Goal: Check status: Check status

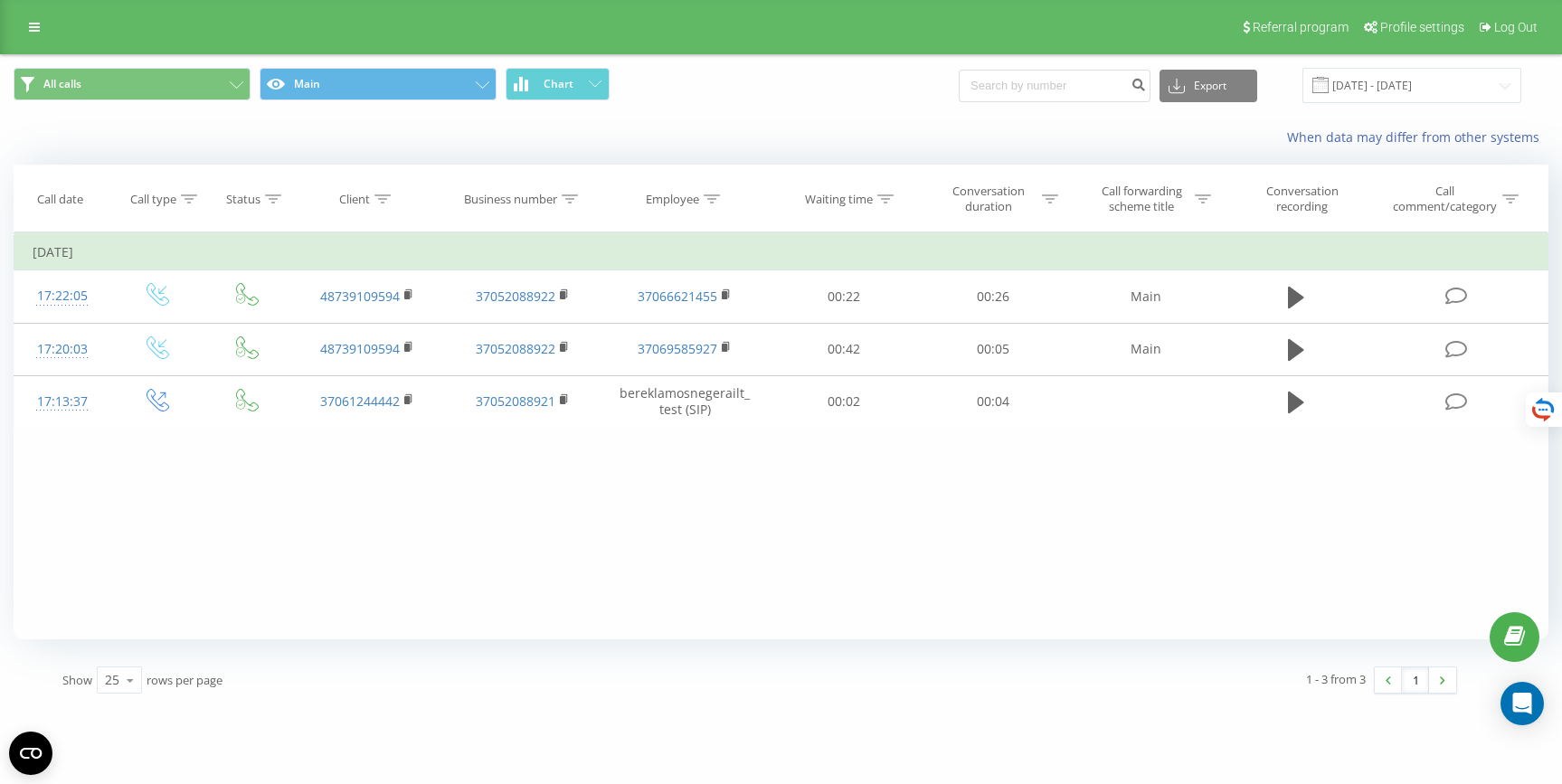
click at [141, 252] on td "[DATE]" at bounding box center [781, 252] width 1534 height 36
click at [1450, 87] on input "[DATE] - [DATE]" at bounding box center [1412, 85] width 219 height 36
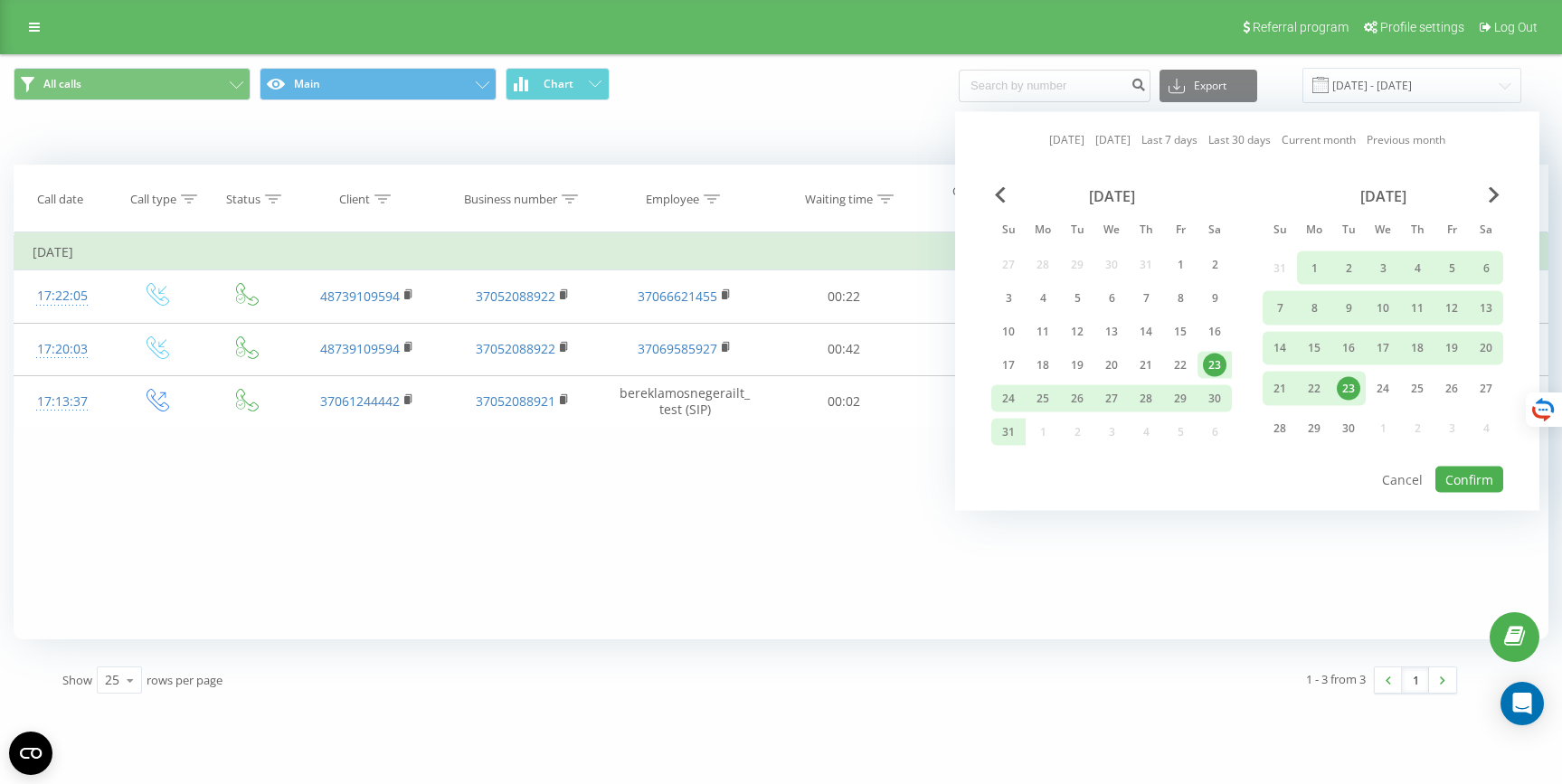
click at [1347, 390] on div "23" at bounding box center [1349, 388] width 24 height 24
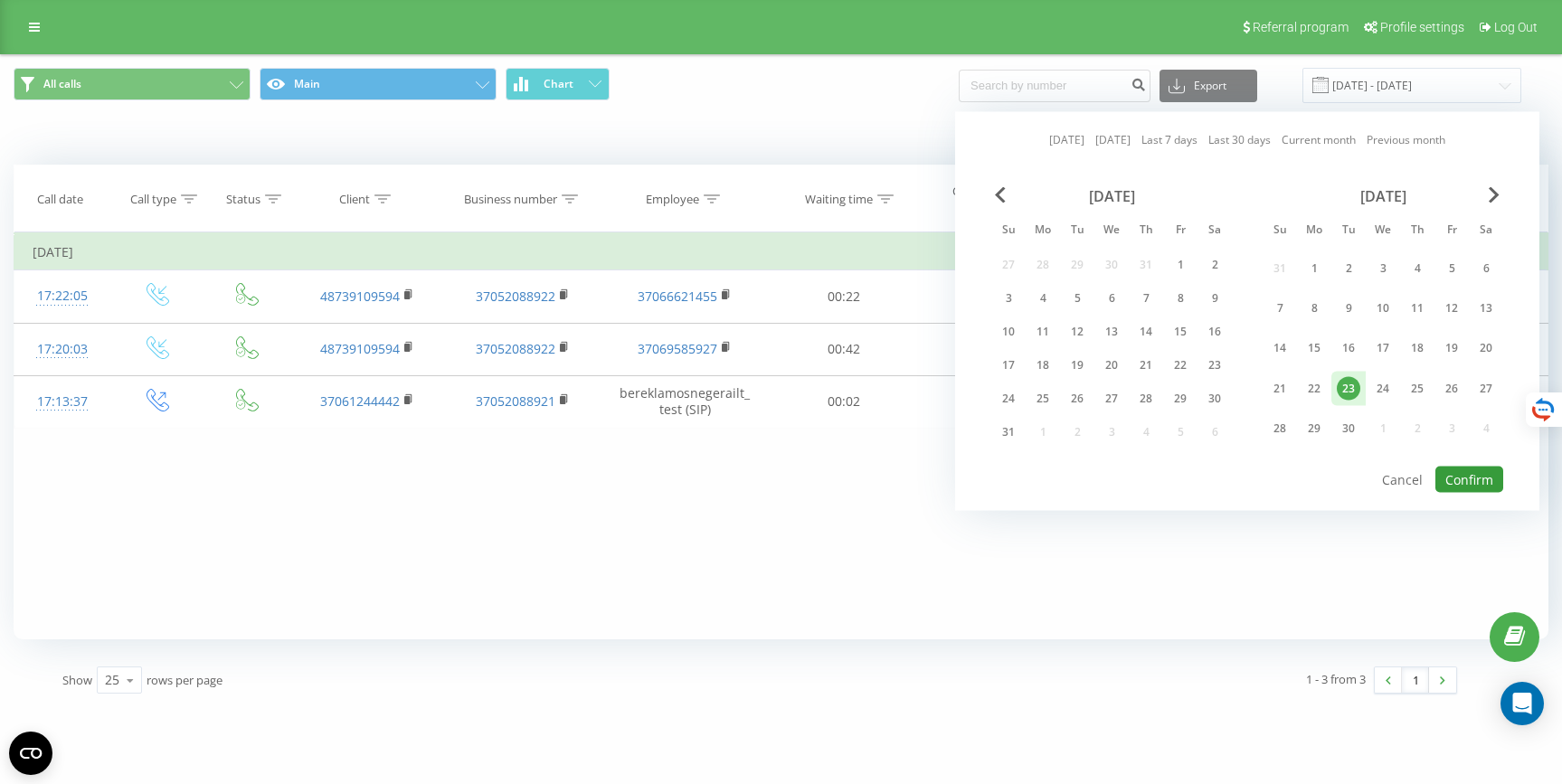
click at [1464, 480] on button "Confirm" at bounding box center [1469, 479] width 67 height 26
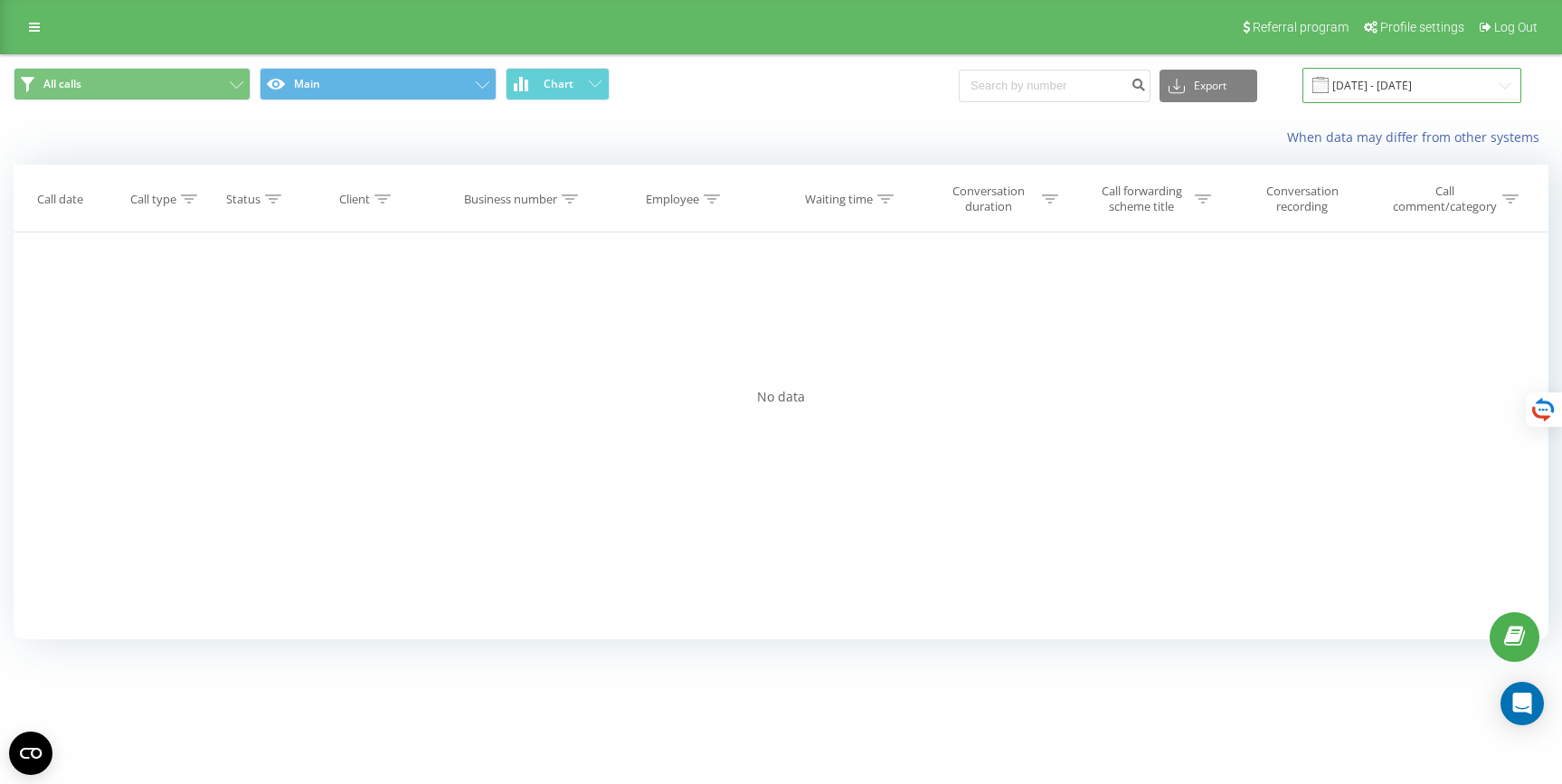
click at [1404, 100] on input "[DATE] - [DATE]" at bounding box center [1412, 85] width 219 height 36
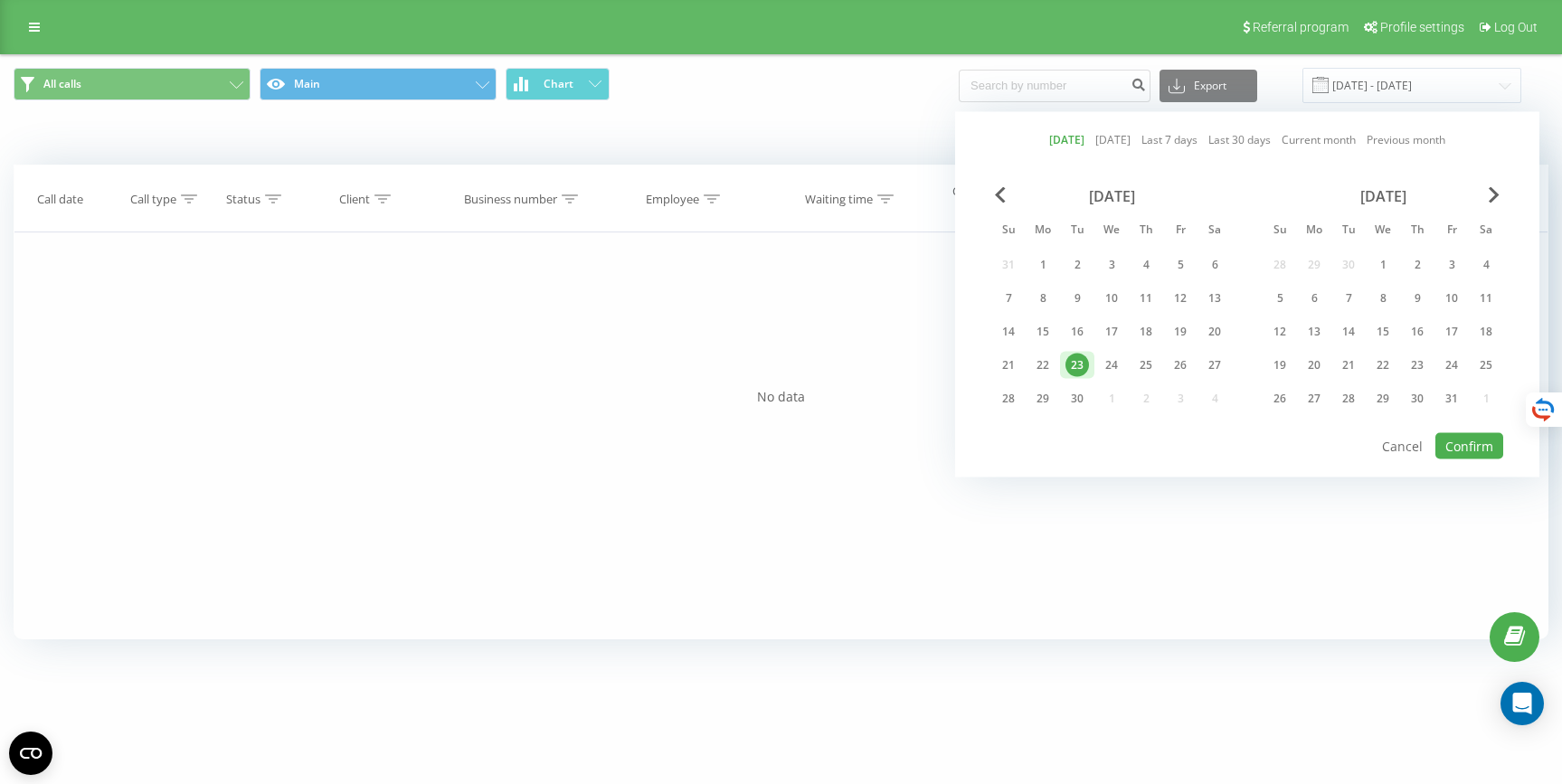
drag, startPoint x: 1052, startPoint y: 361, endPoint x: 1061, endPoint y: 369, distance: 12.0
click at [1051, 361] on div "22" at bounding box center [1043, 365] width 24 height 24
click at [1471, 453] on button "Confirm" at bounding box center [1469, 446] width 67 height 26
type input "[DATE] - [DATE]"
